Goal: Task Accomplishment & Management: Manage account settings

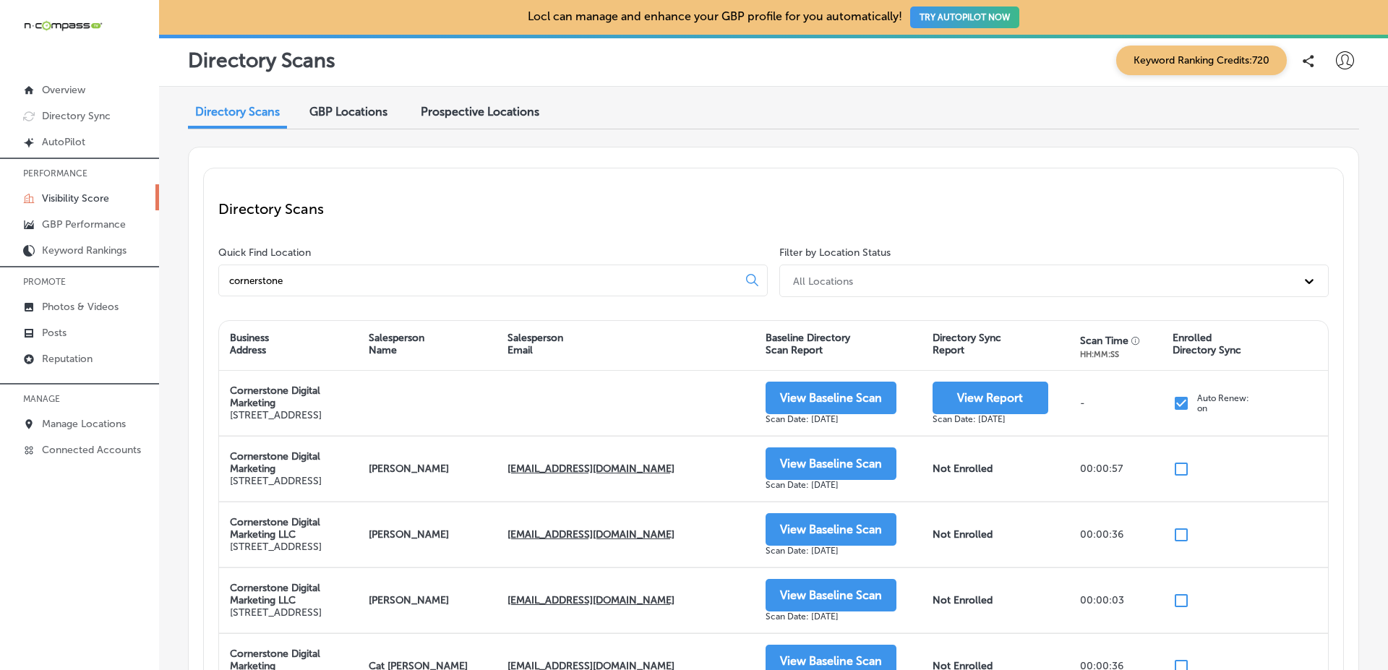
scroll to position [103, 0]
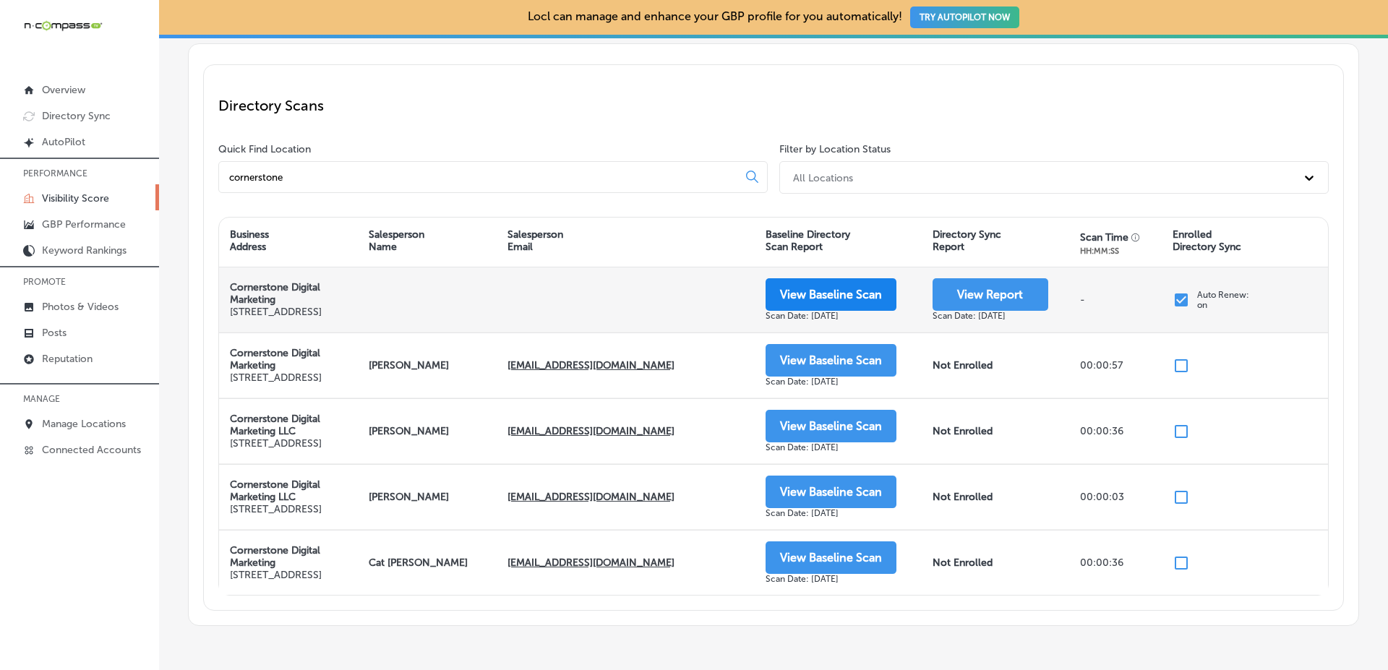
click at [845, 295] on button "View Baseline Scan" at bounding box center [831, 294] width 131 height 33
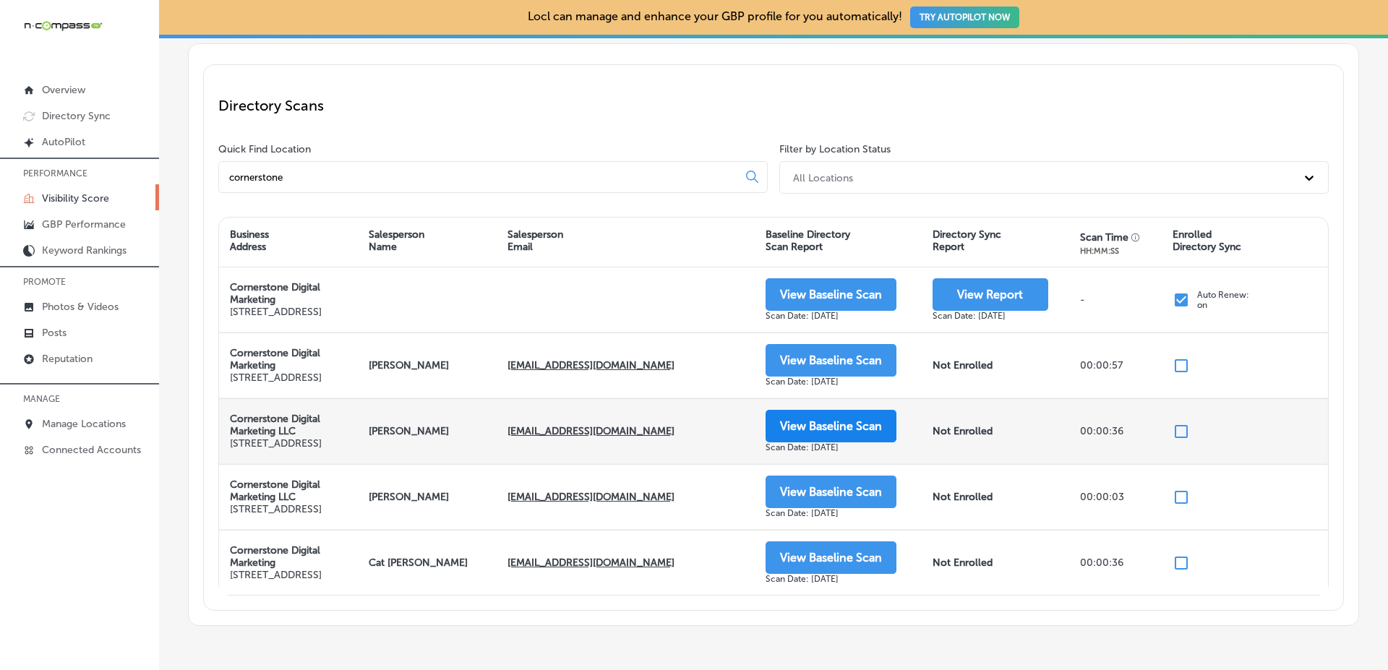
click at [820, 438] on button "View Baseline Scan" at bounding box center [831, 426] width 131 height 33
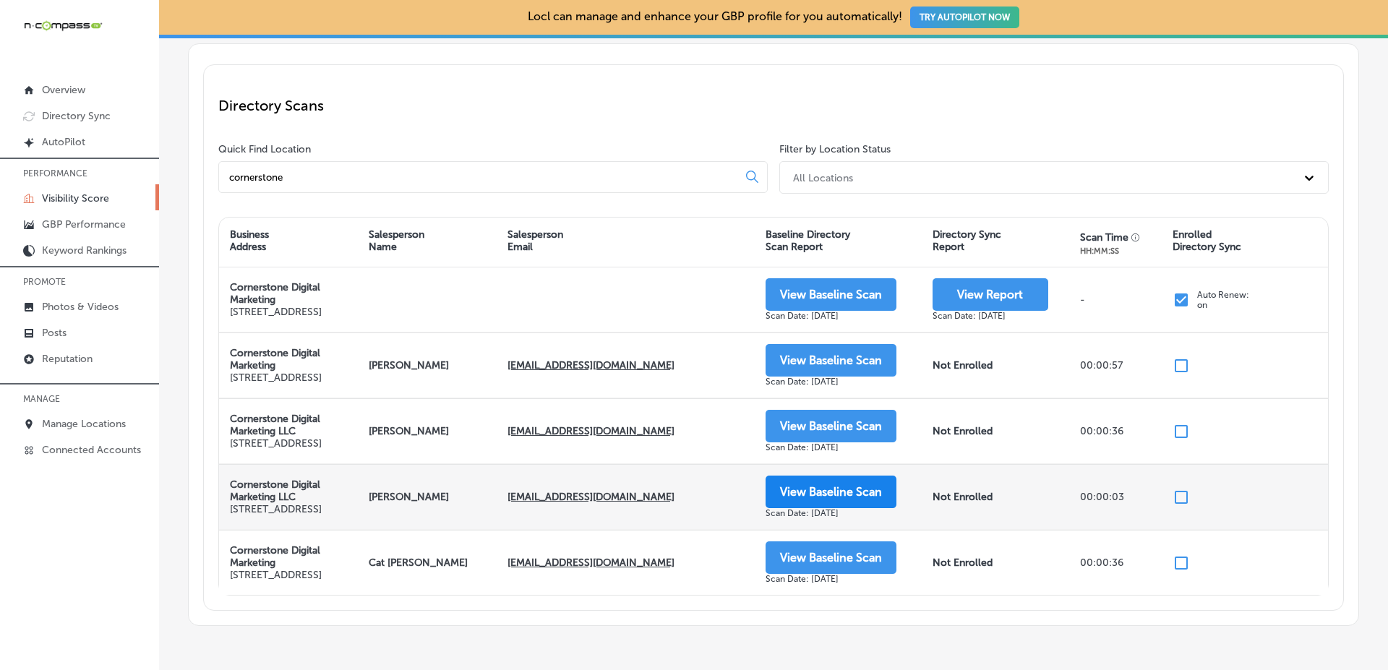
click at [816, 508] on button "View Baseline Scan" at bounding box center [831, 492] width 131 height 33
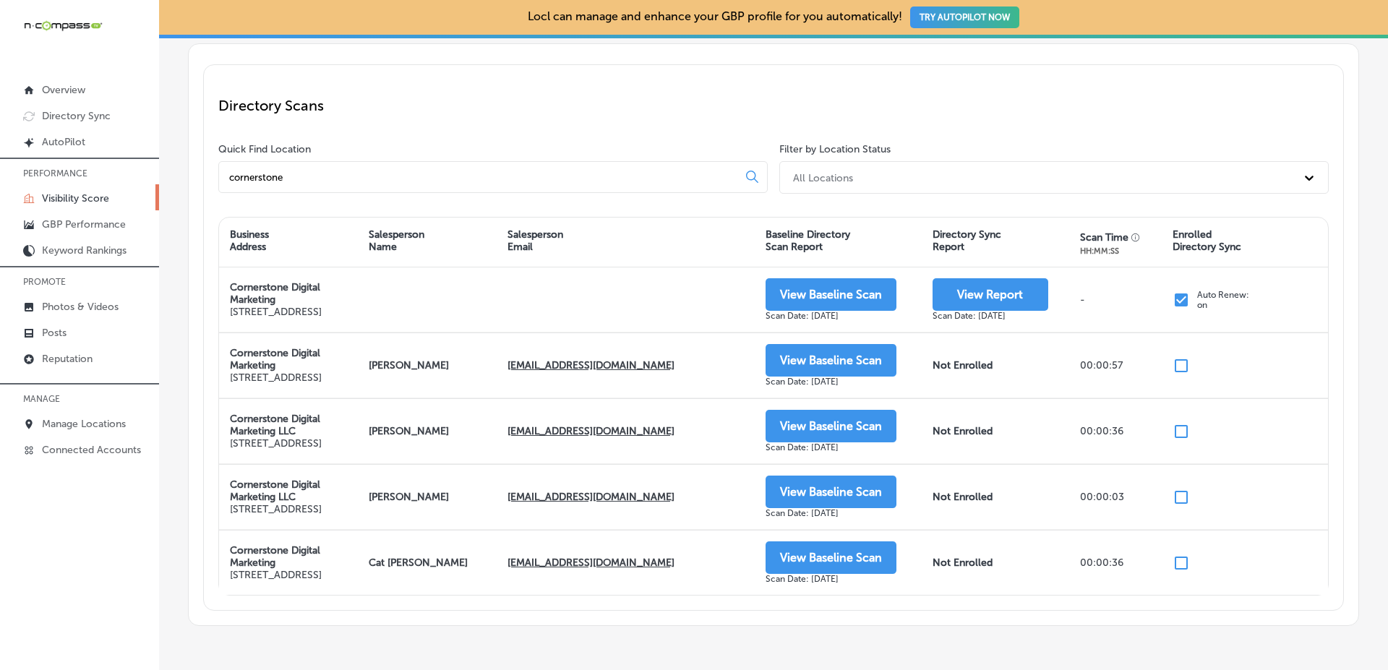
click at [1354, 354] on div "Directory Scans GBP Locations Prospective Locations Directory Scans Quick Find …" at bounding box center [773, 310] width 1229 height 654
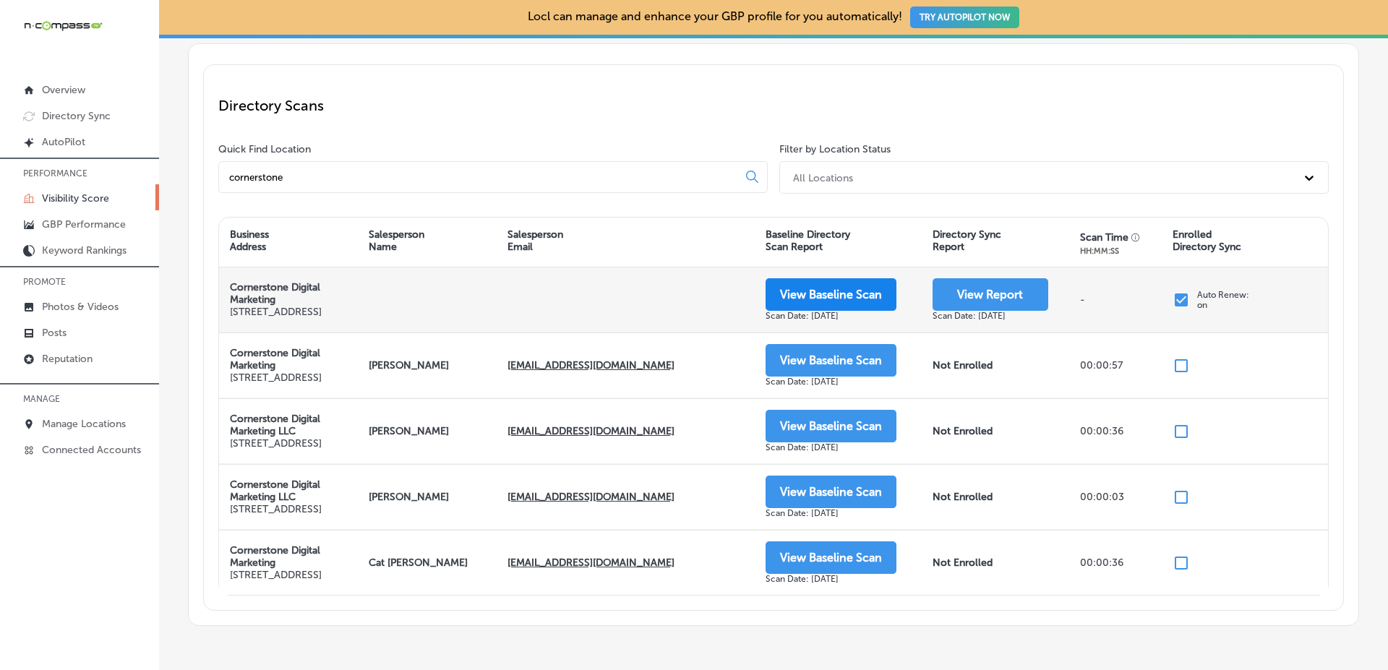
click at [814, 303] on button "View Baseline Scan" at bounding box center [831, 294] width 131 height 33
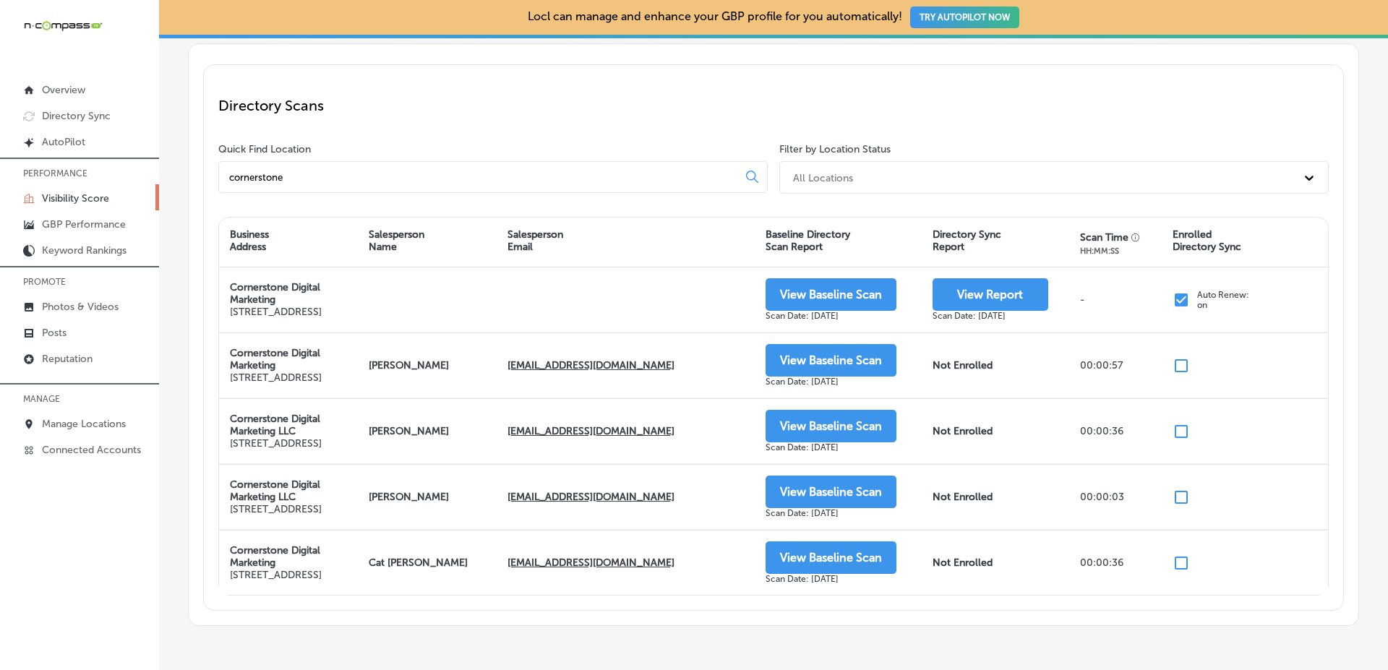
click at [1365, 275] on div "Directory Scans GBP Locations Prospective Locations Directory Scans Quick Find …" at bounding box center [773, 310] width 1229 height 654
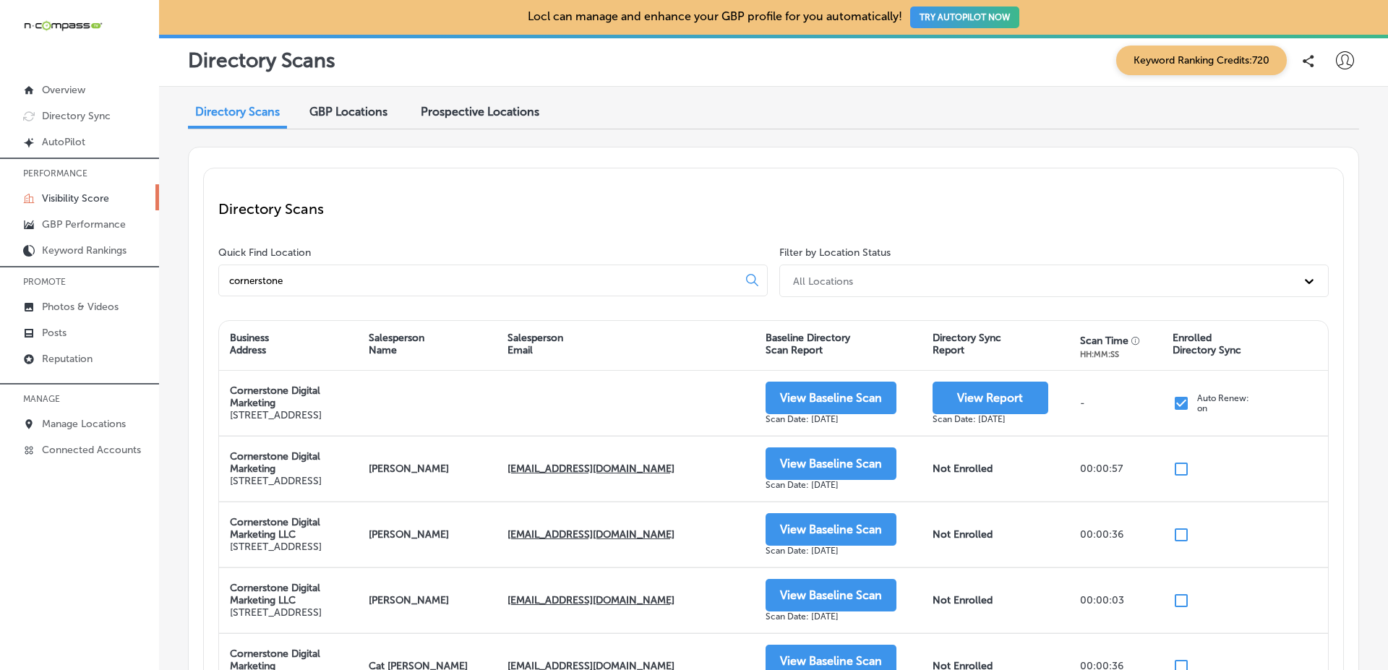
click at [1365, 275] on div "Directory Scans GBP Locations Prospective Locations Directory Scans Quick Find …" at bounding box center [773, 414] width 1229 height 654
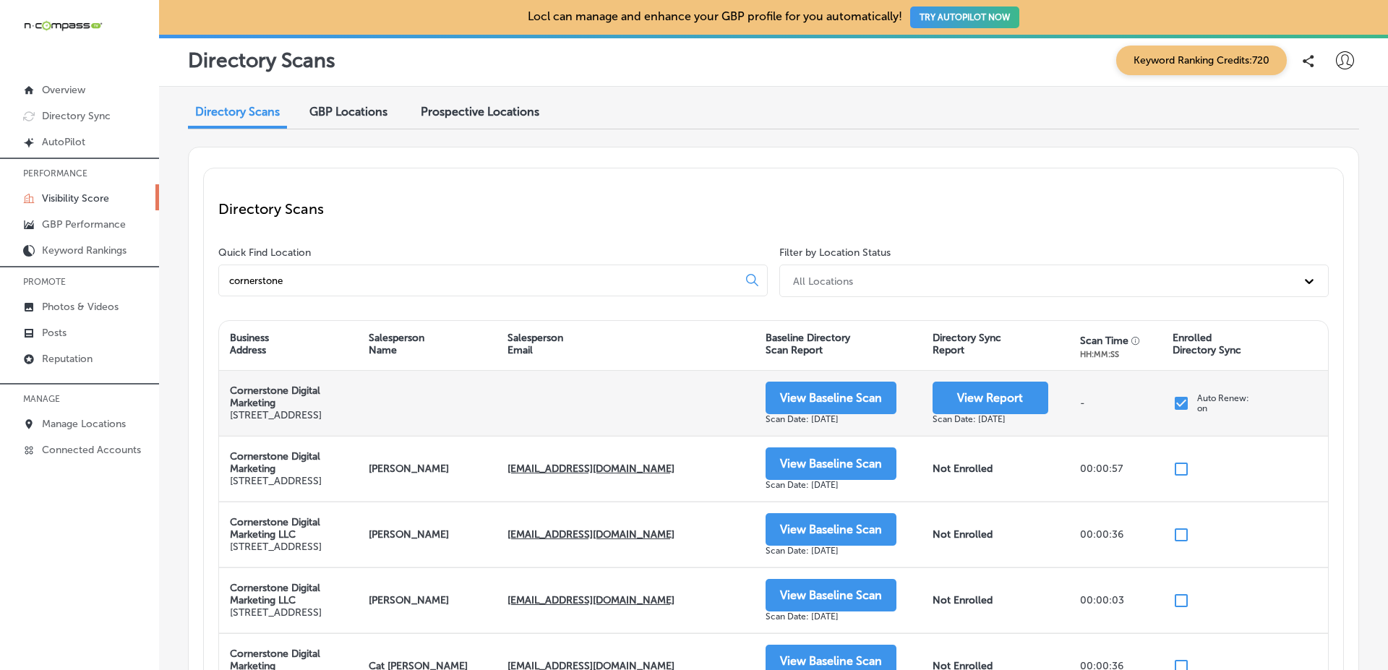
click at [244, 412] on p "[STREET_ADDRESS]" at bounding box center [288, 415] width 117 height 12
drag, startPoint x: 244, startPoint y: 412, endPoint x: 268, endPoint y: 419, distance: 24.2
click at [268, 419] on p "[STREET_ADDRESS]" at bounding box center [288, 415] width 117 height 12
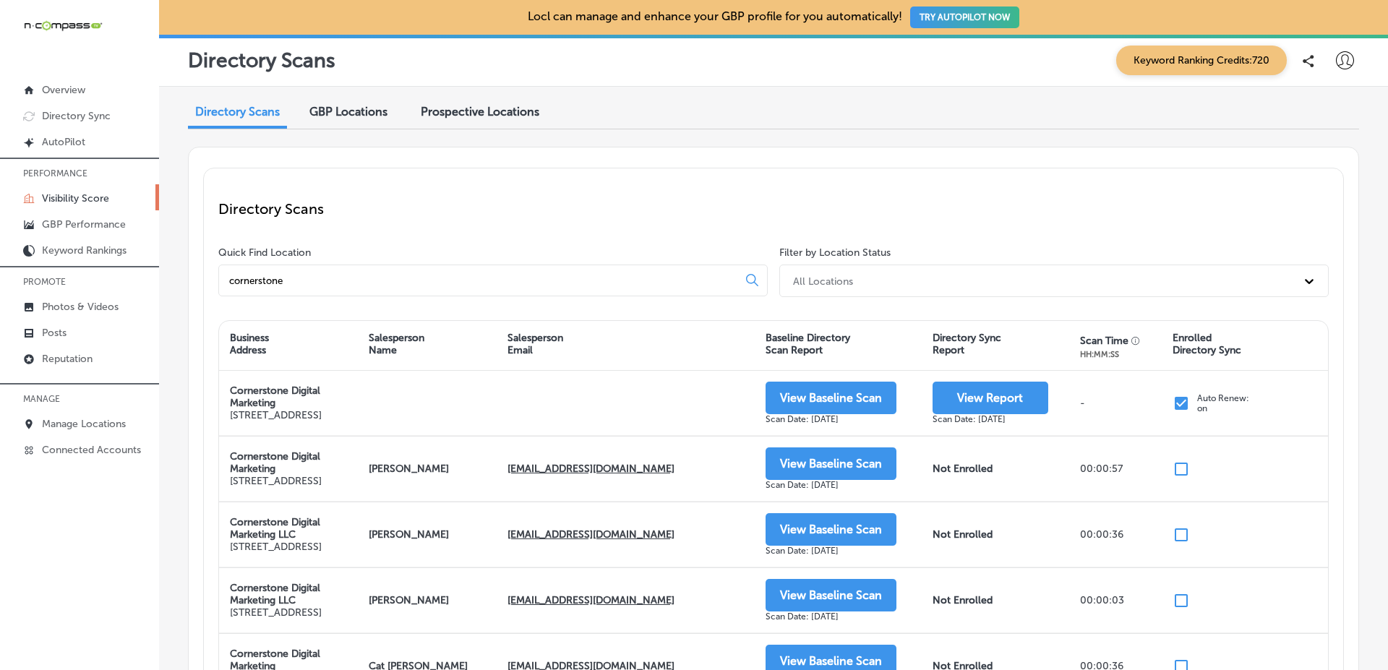
copy p "[STREET_ADDRESS]"
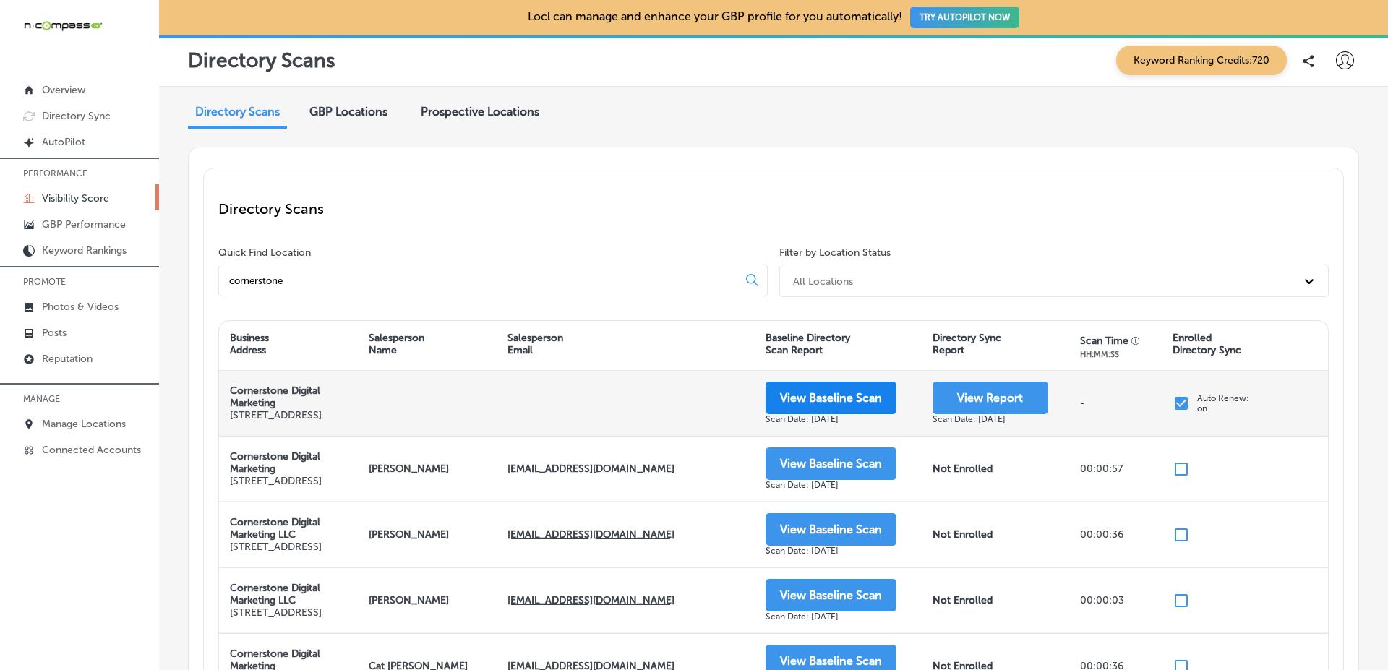
click at [853, 405] on button "View Baseline Scan" at bounding box center [831, 398] width 131 height 33
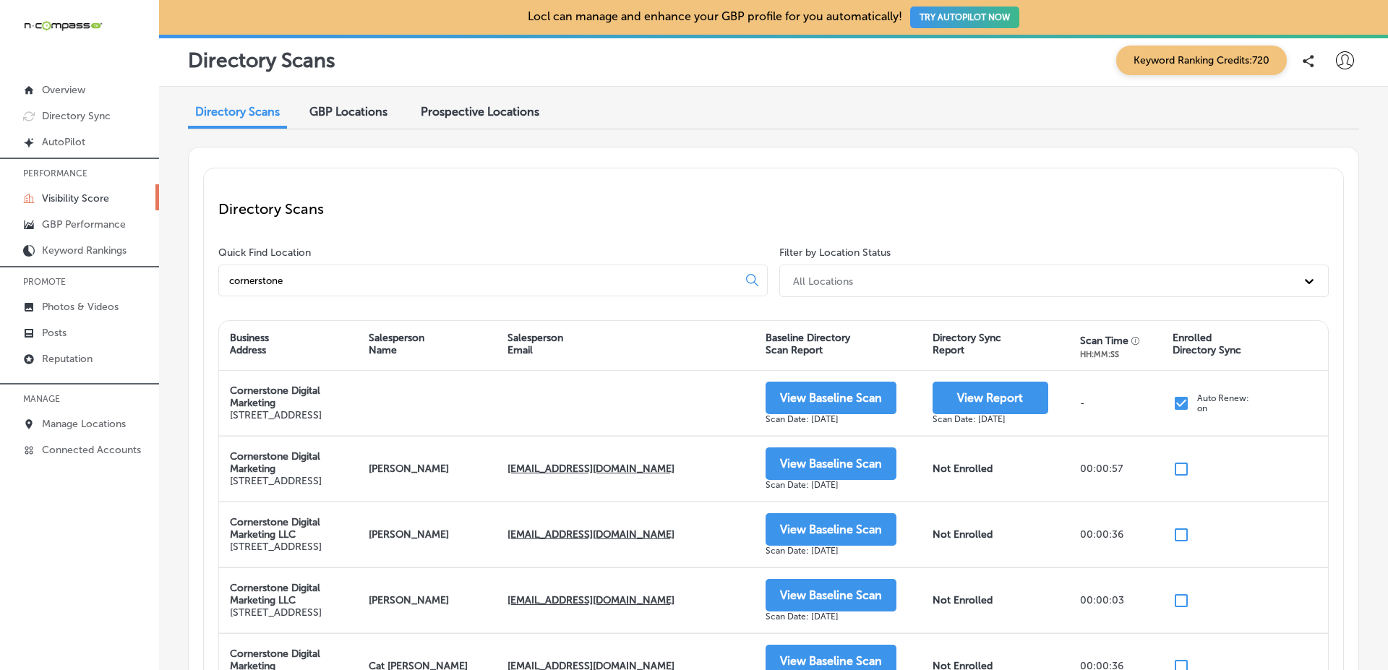
click at [373, 93] on div "Directory Scans GBP Locations Prospective Locations Directory Scans Quick Find …" at bounding box center [773, 414] width 1229 height 654
click at [368, 111] on span "GBP Locations" at bounding box center [348, 112] width 78 height 14
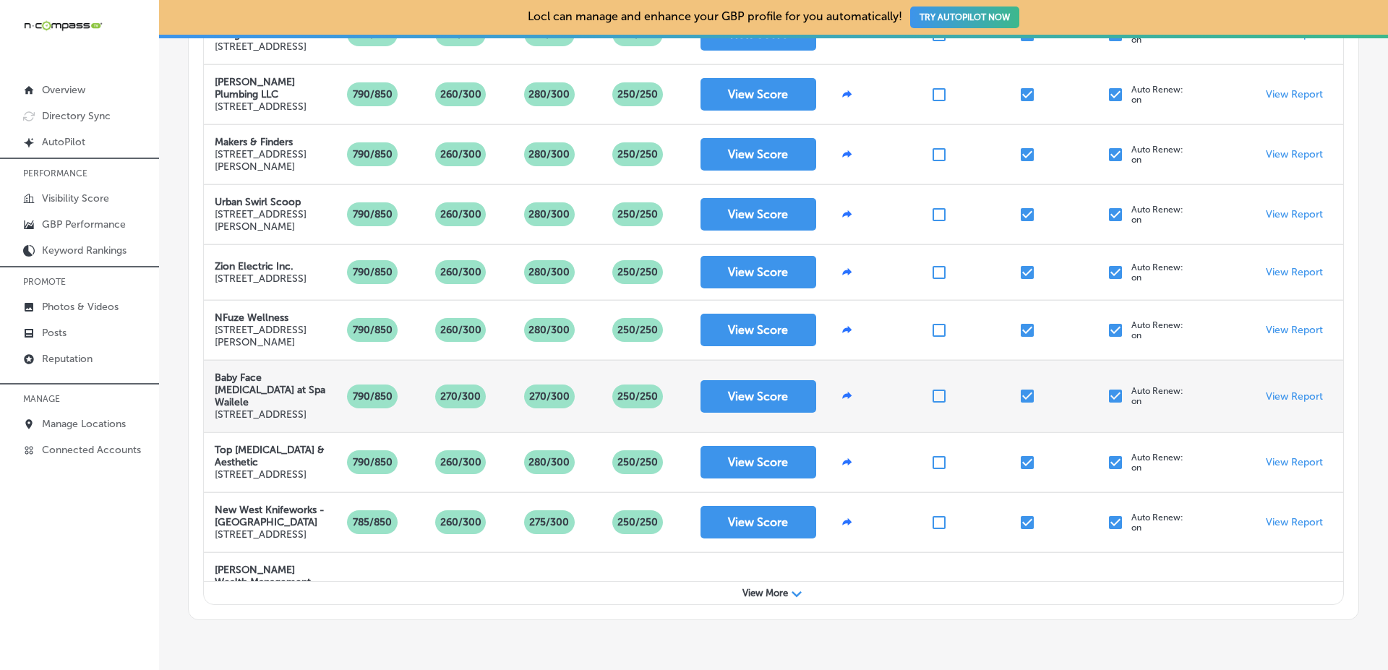
scroll to position [639, 0]
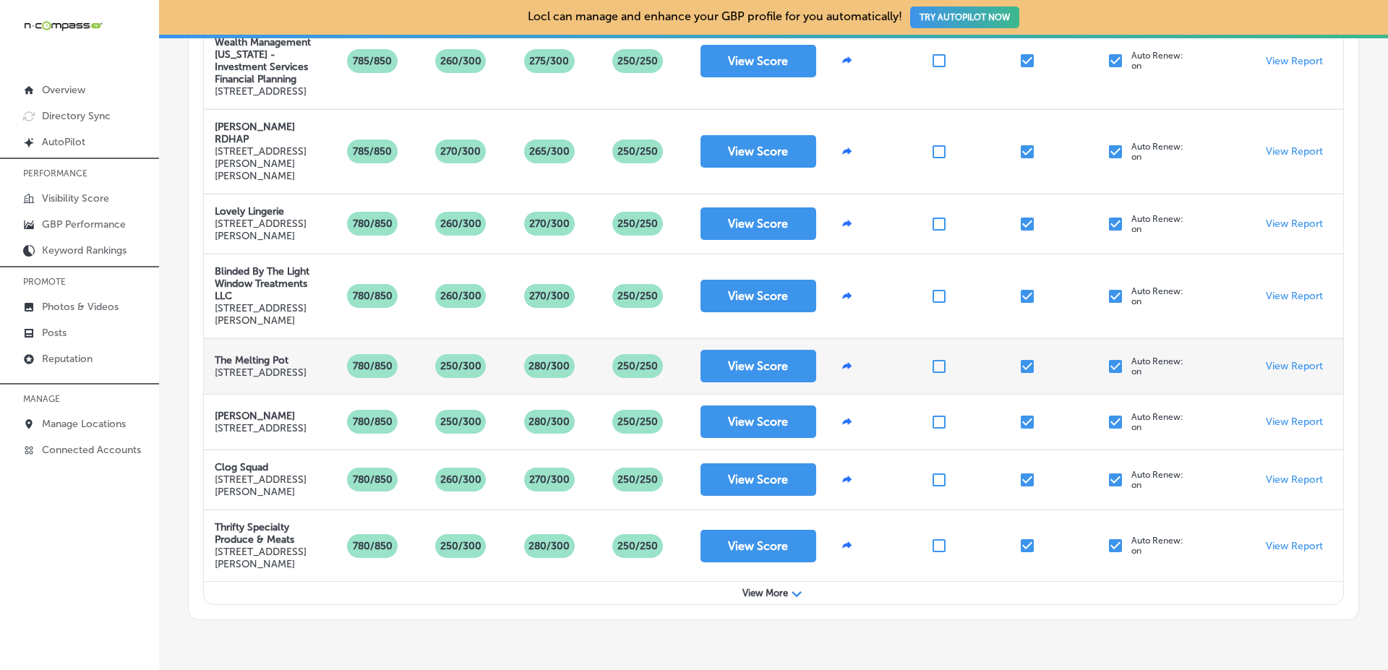
drag, startPoint x: 254, startPoint y: 370, endPoint x: 266, endPoint y: 362, distance: 14.3
click at [256, 367] on p "[STREET_ADDRESS]" at bounding box center [261, 373] width 92 height 12
click at [264, 367] on p "[STREET_ADDRESS]" at bounding box center [261, 373] width 92 height 12
click at [276, 367] on p "[STREET_ADDRESS]" at bounding box center [261, 373] width 92 height 12
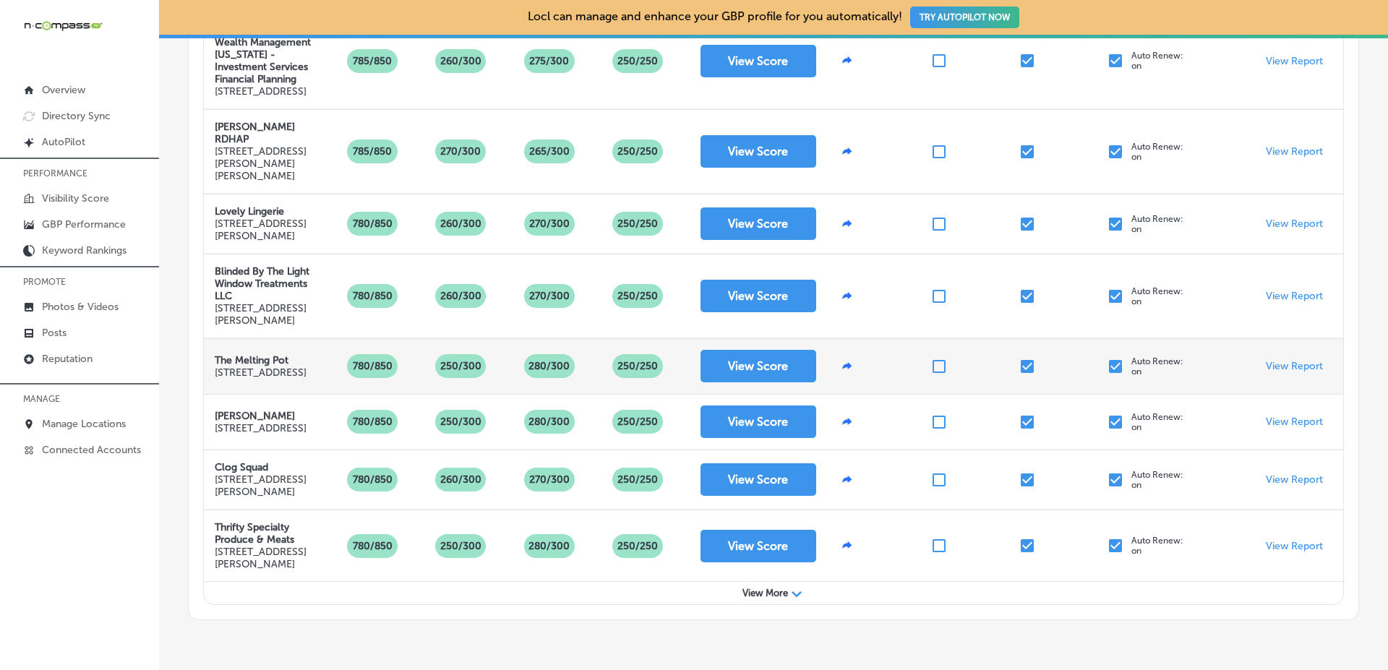
click at [276, 367] on p "[STREET_ADDRESS]" at bounding box center [261, 373] width 92 height 12
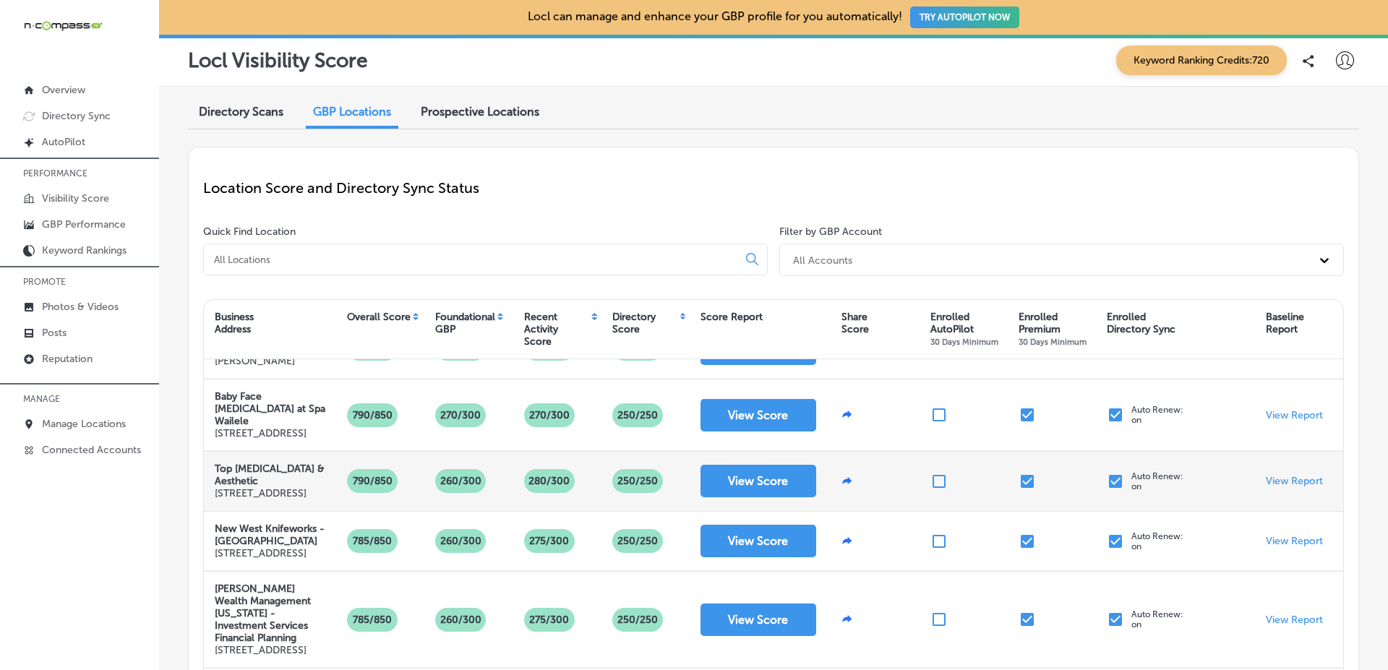
scroll to position [0, 0]
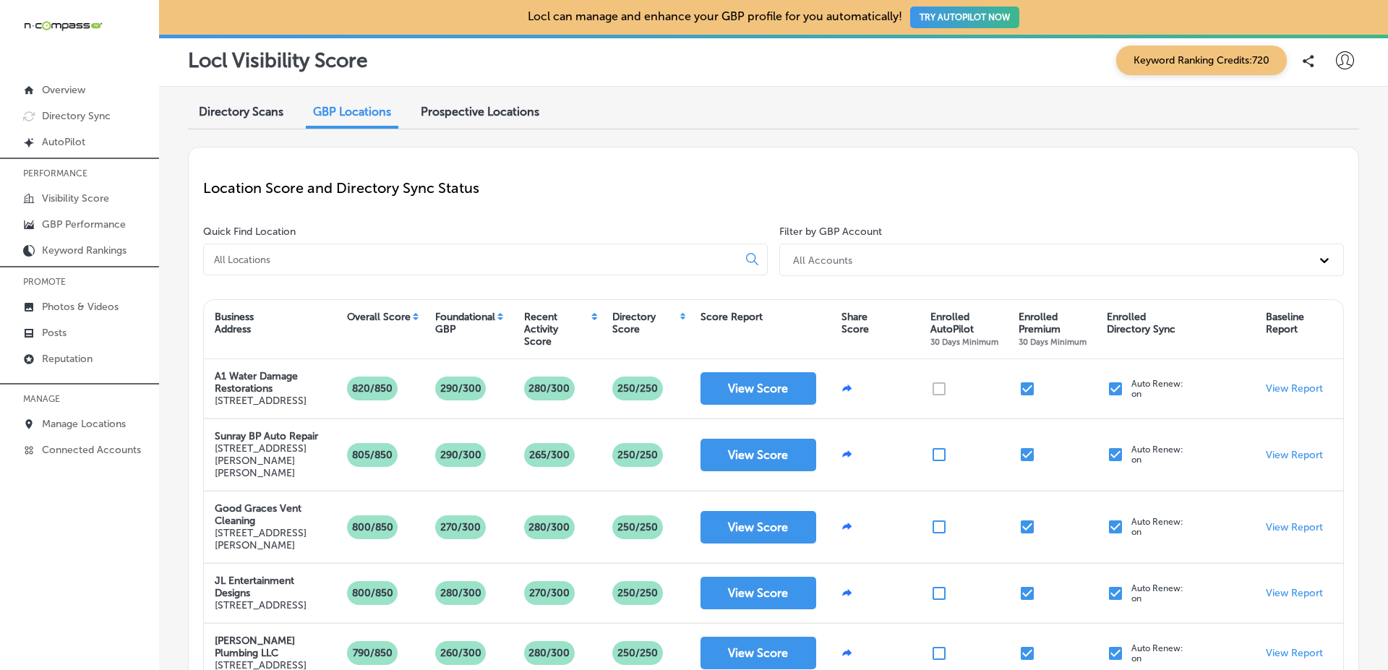
click at [1080, 210] on div "Location Score and Directory Sync Status" at bounding box center [773, 188] width 1141 height 52
click at [1376, 163] on div "Directory Scans GBP Locations Prospective Locations Location Score and Director…" at bounding box center [773, 638] width 1229 height 1103
click at [1370, 184] on div "Directory Scans GBP Locations Prospective Locations Location Score and Director…" at bounding box center [773, 638] width 1229 height 1103
click at [1365, 226] on div "Directory Scans GBP Locations Prospective Locations Location Score and Director…" at bounding box center [773, 638] width 1229 height 1103
click at [1370, 211] on div "Directory Scans GBP Locations Prospective Locations Location Score and Director…" at bounding box center [773, 638] width 1229 height 1103
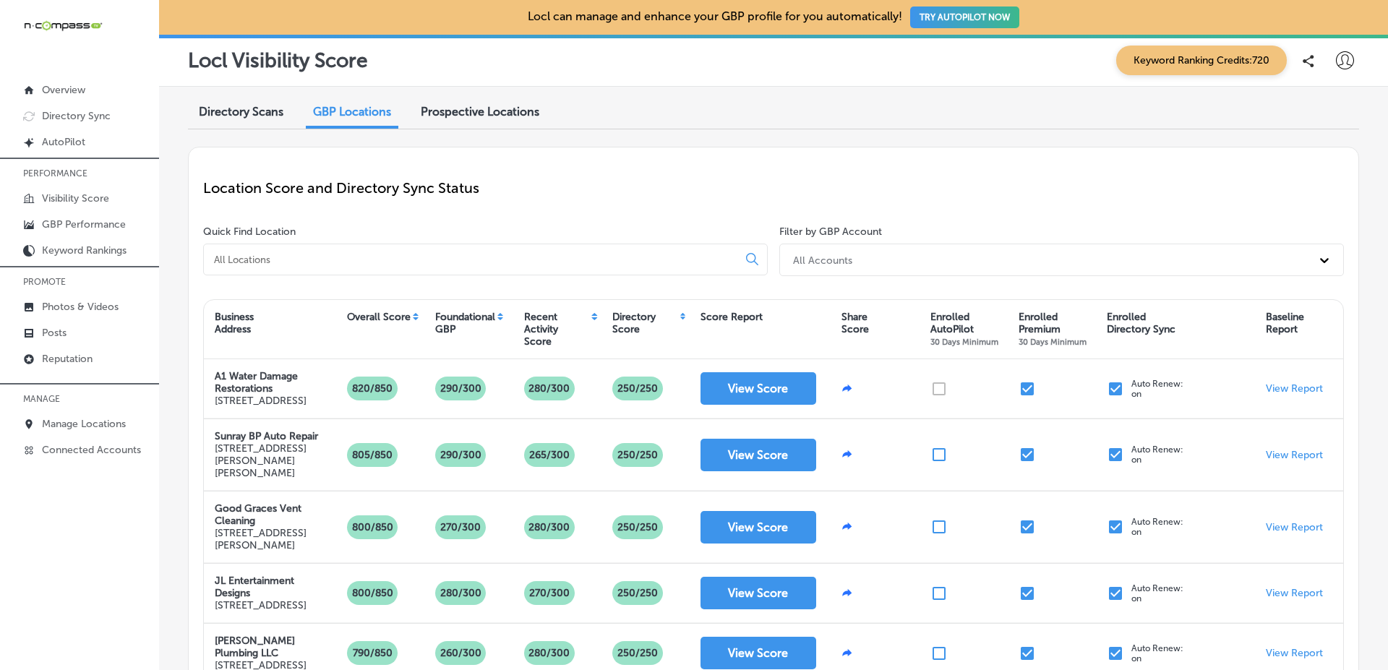
click at [1370, 211] on div "Directory Scans GBP Locations Prospective Locations Location Score and Director…" at bounding box center [773, 638] width 1229 height 1103
click at [1349, 224] on div "Directory Scans GBP Locations Prospective Locations Location Score and Director…" at bounding box center [773, 638] width 1229 height 1103
click at [1346, 260] on div "Location Score and Directory Sync Status Quick Find Location Filter by GBP Acco…" at bounding box center [773, 663] width 1171 height 1033
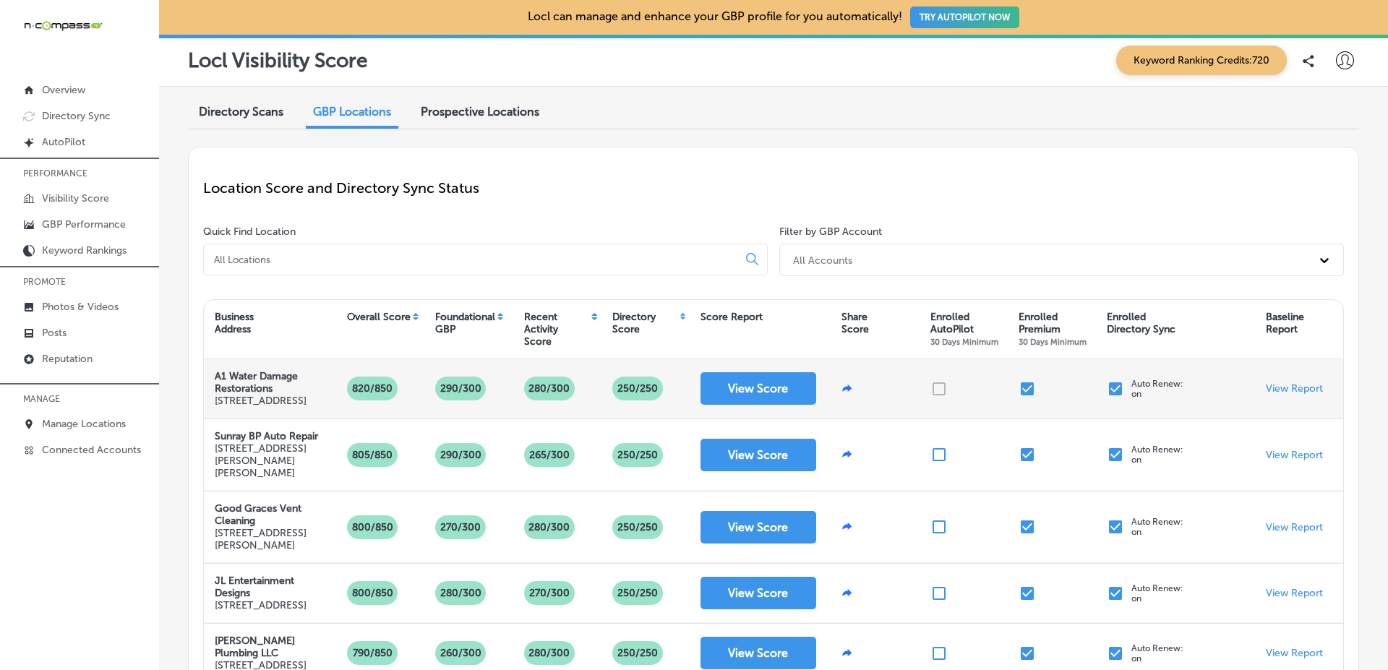
click at [1132, 399] on p "Auto Renew: on" at bounding box center [1158, 389] width 52 height 20
drag, startPoint x: 1178, startPoint y: 389, endPoint x: 1213, endPoint y: 401, distance: 36.6
click at [1254, 393] on div "A1 Water Damage Restorations [STREET_ADDRESS]/850 290/300 280/300 250 /250 View…" at bounding box center [774, 388] width 1140 height 59
click at [1213, 401] on div "Auto Renew: on" at bounding box center [1175, 388] width 159 height 59
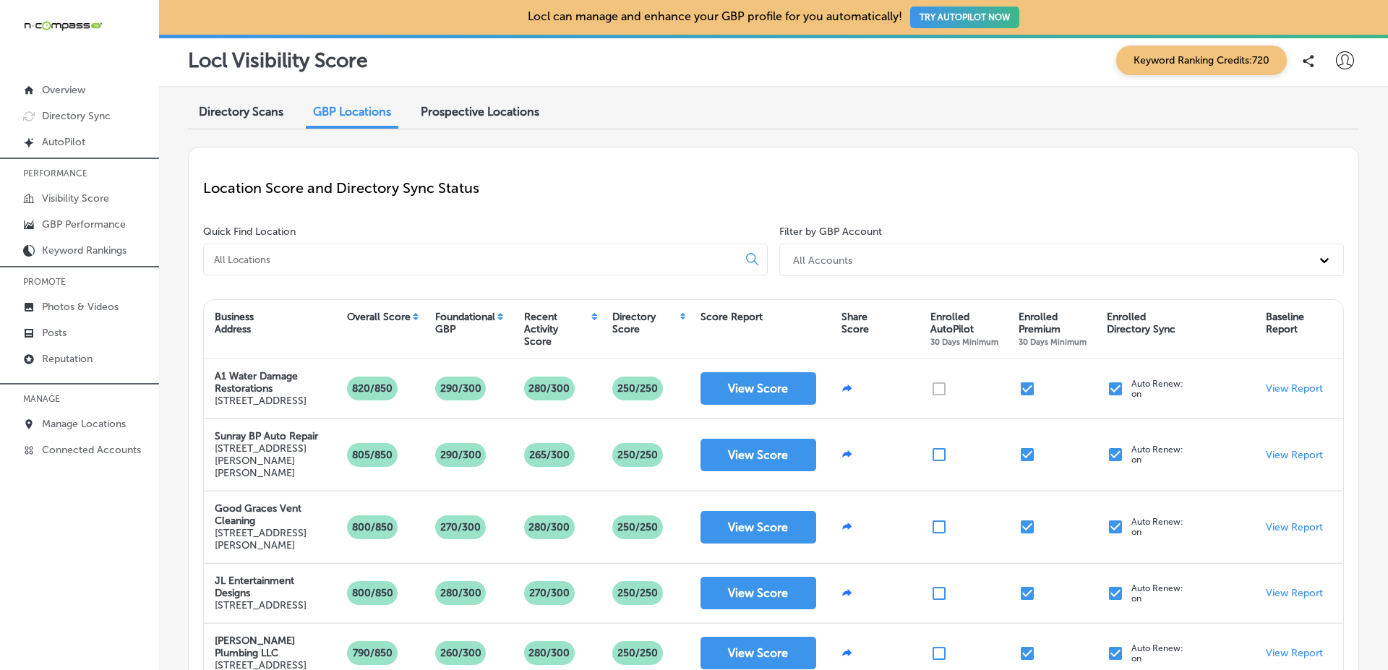
drag, startPoint x: 1122, startPoint y: 321, endPoint x: 1145, endPoint y: 352, distance: 39.2
click at [1144, 349] on div "Enrolled Directory Sync" at bounding box center [1175, 329] width 159 height 44
click at [101, 422] on p "Manage Locations" at bounding box center [84, 424] width 84 height 12
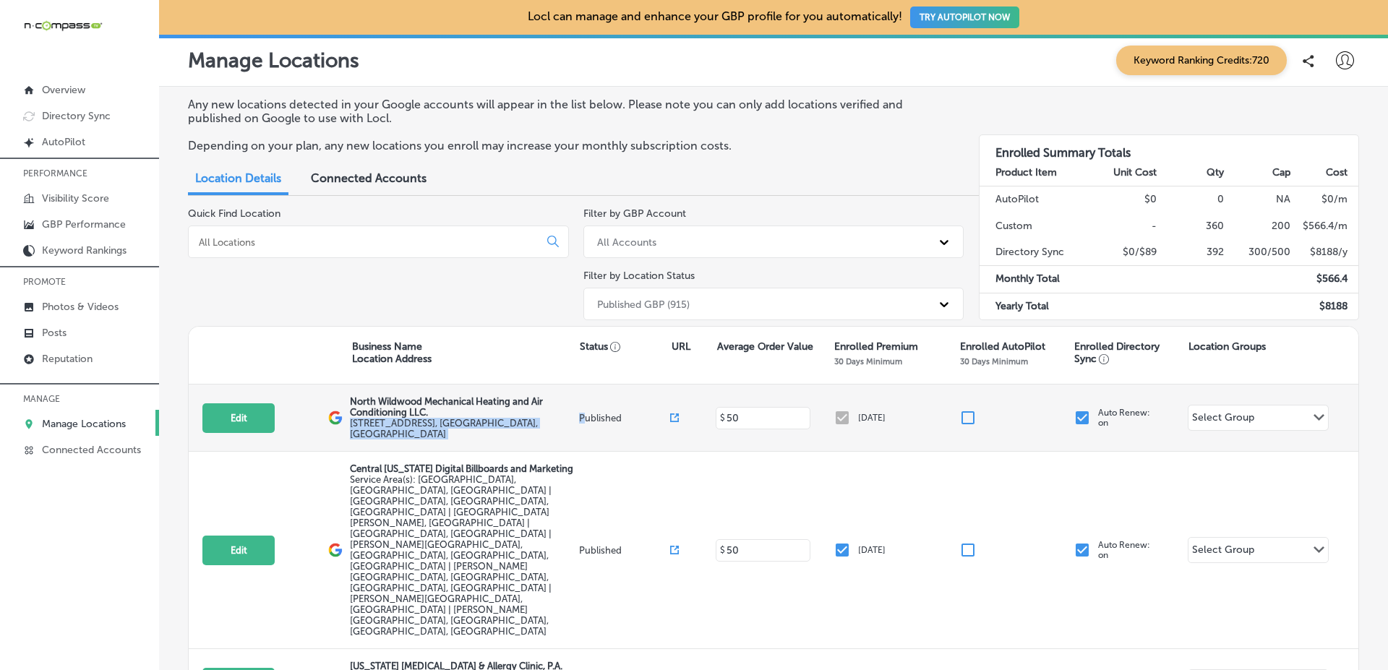
drag, startPoint x: 568, startPoint y: 417, endPoint x: 581, endPoint y: 411, distance: 13.6
click at [581, 411] on div "Edit This location is not published yet. North Wildwood Mechanical Heating and …" at bounding box center [774, 418] width 1170 height 67
drag, startPoint x: 290, startPoint y: 414, endPoint x: 325, endPoint y: 425, distance: 37.1
click at [325, 425] on div "Edit This location is not published yet." at bounding box center [265, 418] width 126 height 30
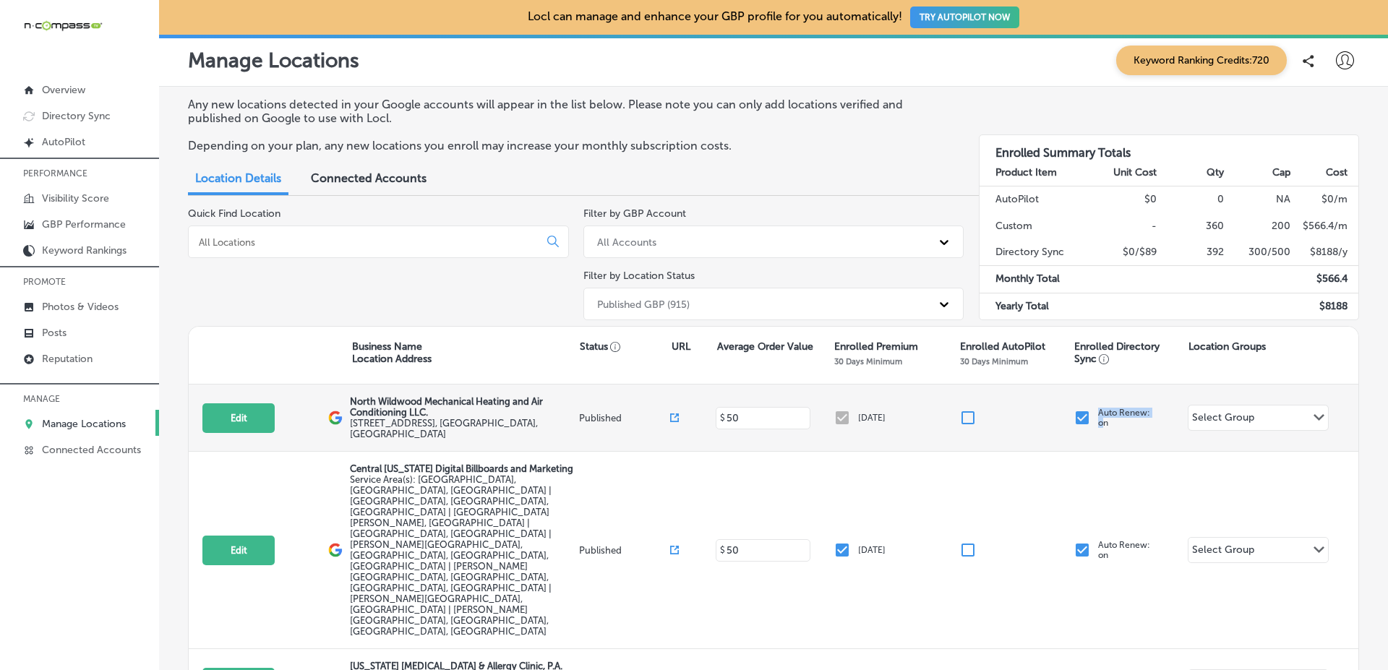
drag, startPoint x: 1094, startPoint y: 414, endPoint x: 1163, endPoint y: 403, distance: 70.3
click at [1163, 408] on div "Auto Renew: on" at bounding box center [1131, 418] width 114 height 20
click at [1020, 424] on div "Edit This location is not published yet. North Wildwood Mechanical Heating and …" at bounding box center [774, 418] width 1170 height 67
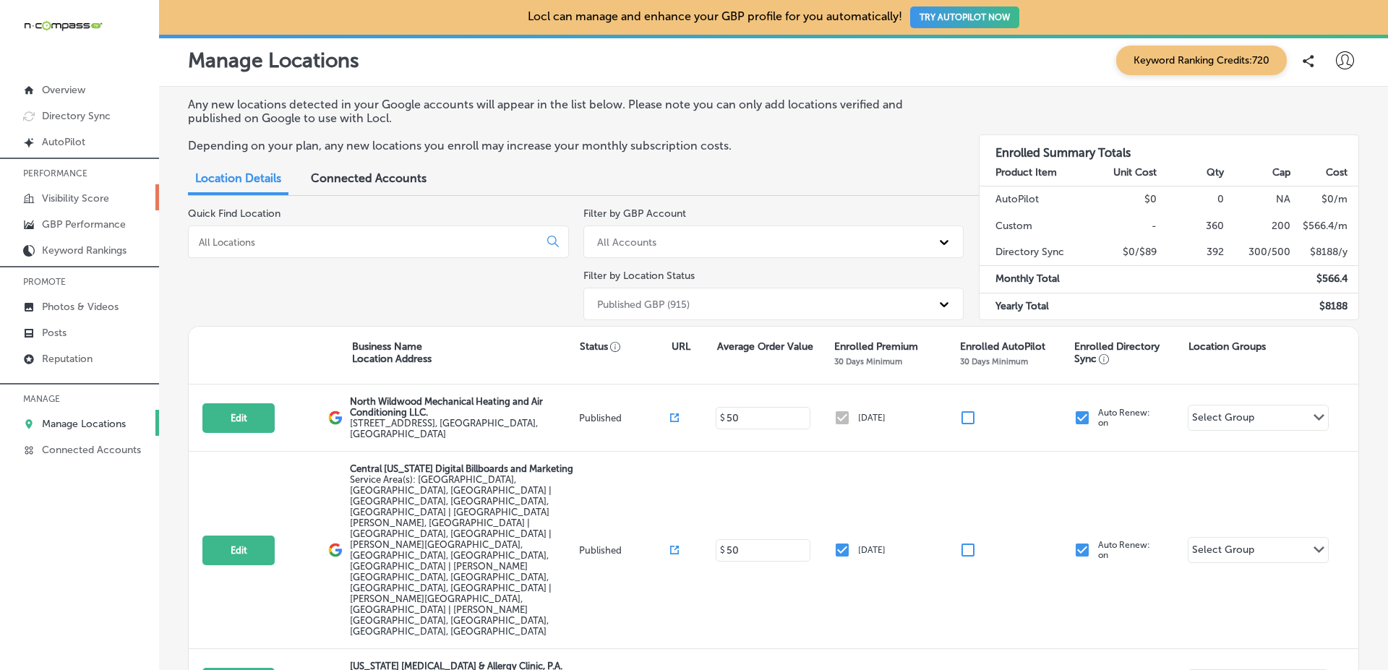
click at [85, 200] on p "Visibility Score" at bounding box center [75, 198] width 67 height 12
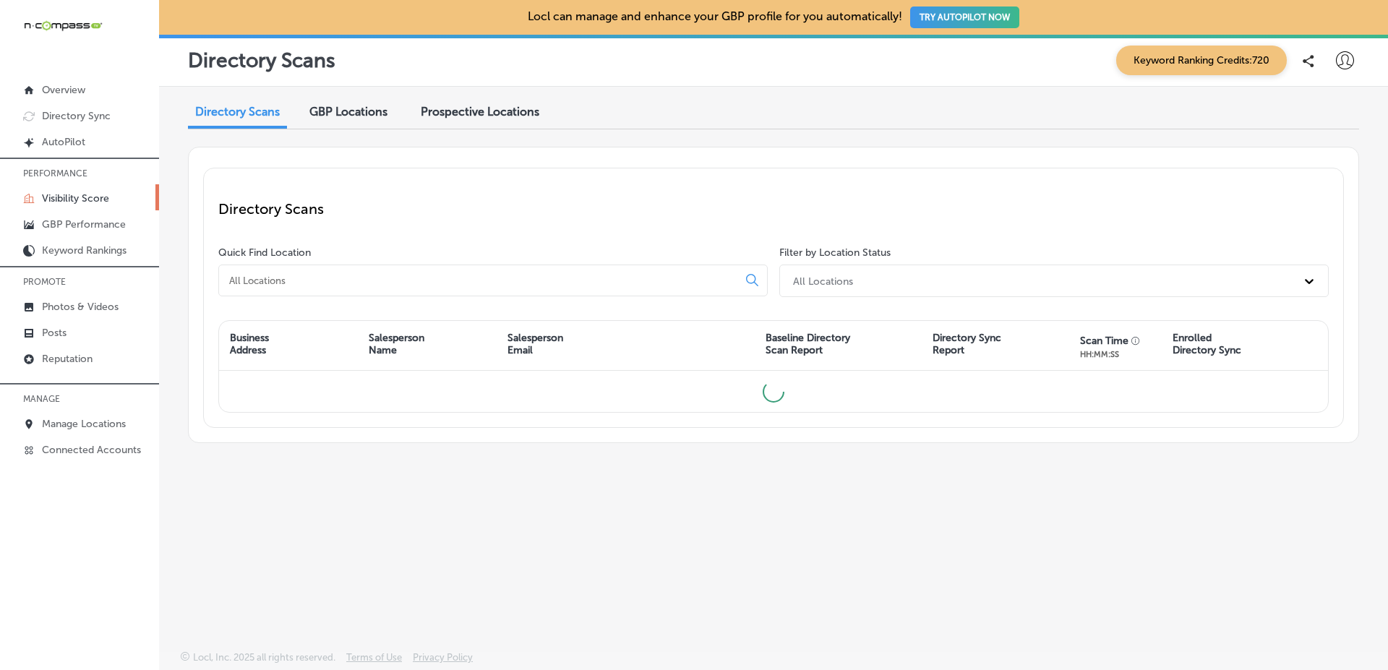
click at [1375, 215] on div "Directory Scans GBP Locations Prospective Locations Directory Scans Quick Find …" at bounding box center [773, 335] width 1229 height 496
